Goal: Transaction & Acquisition: Purchase product/service

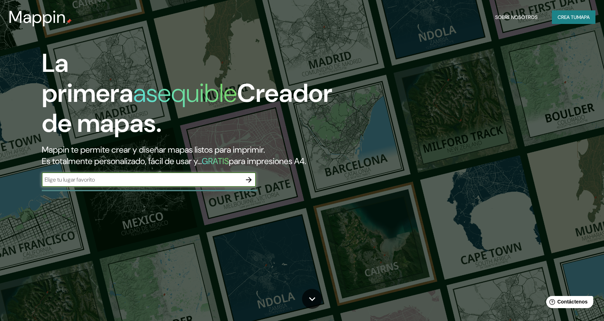
click at [250, 177] on icon "button" at bounding box center [249, 179] width 9 height 9
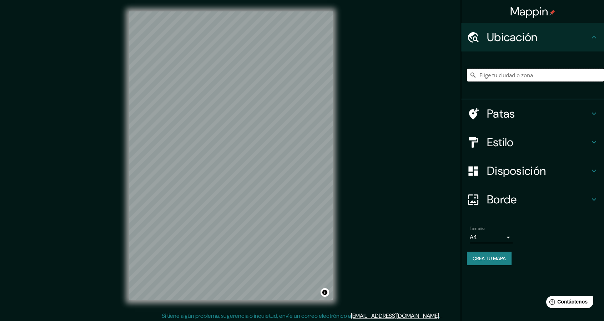
click at [556, 75] on input "Elige tu ciudad o zona" at bounding box center [535, 75] width 137 height 13
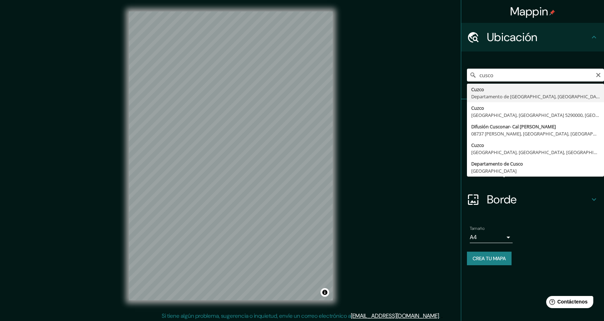
type input "Cusco, [GEOGRAPHIC_DATA], [GEOGRAPHIC_DATA]"
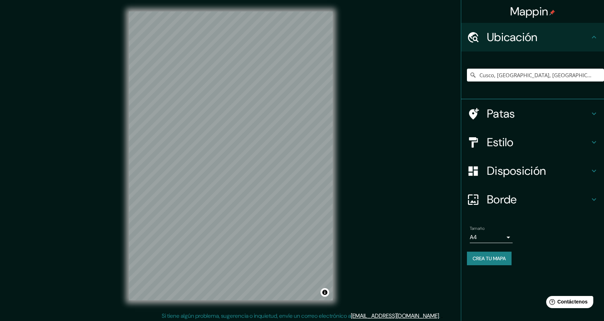
click at [593, 143] on icon at bounding box center [594, 142] width 9 height 9
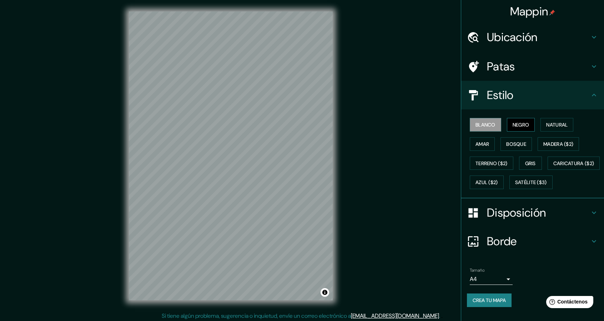
click at [516, 126] on font "Negro" at bounding box center [521, 124] width 17 height 6
click at [486, 126] on font "Blanco" at bounding box center [486, 124] width 20 height 6
click at [520, 161] on button "Gris" at bounding box center [530, 163] width 23 height 14
click at [498, 179] on font "Azul ($2)" at bounding box center [487, 182] width 22 height 6
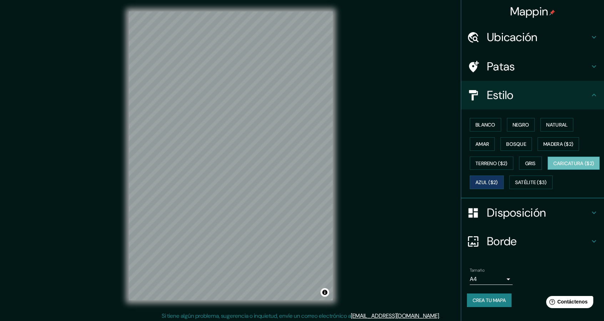
click at [553, 166] on font "Caricatura ($2)" at bounding box center [573, 163] width 41 height 6
click at [515, 186] on font "Satélite ($3)" at bounding box center [531, 182] width 32 height 6
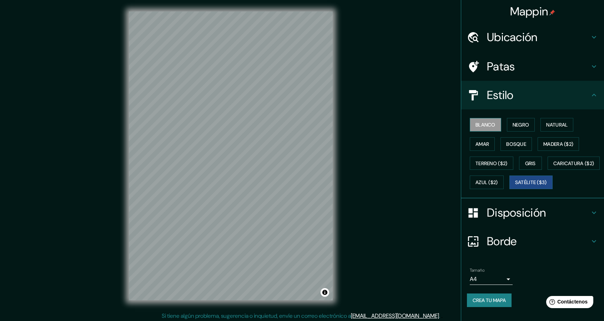
click at [486, 126] on font "Blanco" at bounding box center [486, 124] width 20 height 6
click at [520, 124] on font "Negro" at bounding box center [521, 124] width 17 height 6
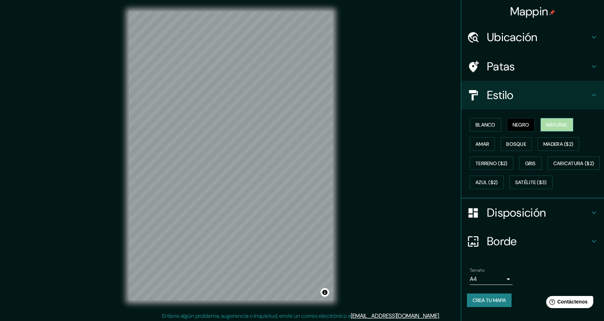
click at [546, 123] on font "Natural" at bounding box center [556, 124] width 21 height 6
click at [551, 220] on h4 "Disposición" at bounding box center [538, 212] width 103 height 14
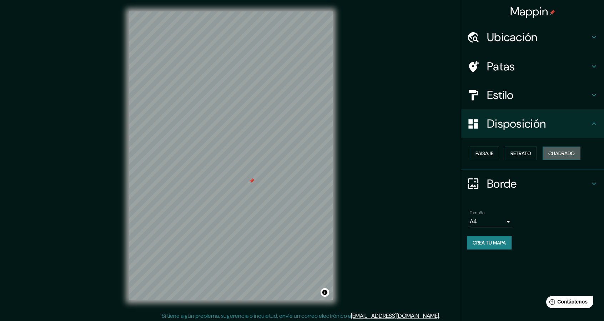
click at [557, 152] on font "Cuadrado" at bounding box center [561, 153] width 26 height 6
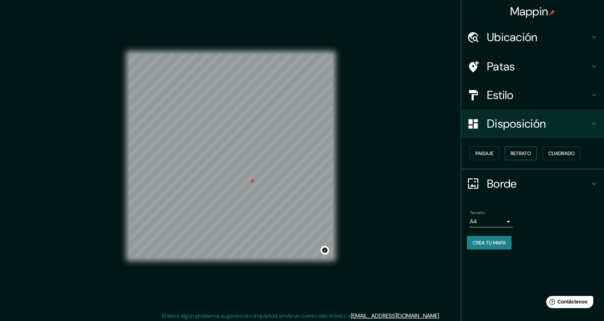
click at [524, 152] on font "Retrato" at bounding box center [521, 153] width 21 height 6
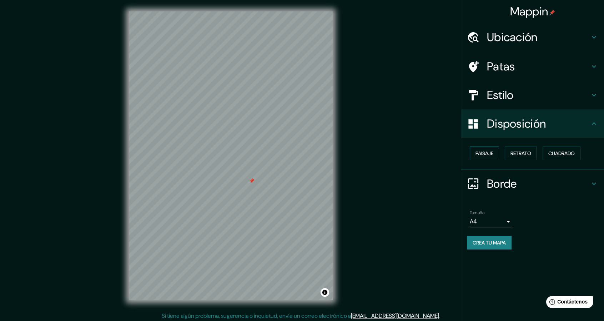
click at [480, 150] on font "Paisaje" at bounding box center [485, 153] width 18 height 6
